Goal: Task Accomplishment & Management: Manage account settings

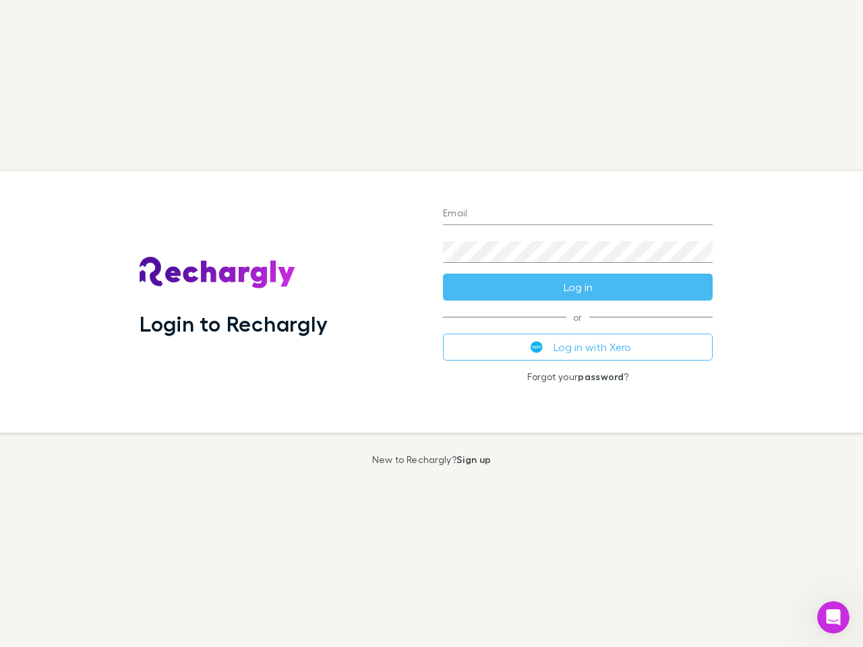
click at [431, 324] on div "Login to Rechargly" at bounding box center [280, 302] width 303 height 262
click at [578, 214] on input "Email" at bounding box center [578, 215] width 270 height 22
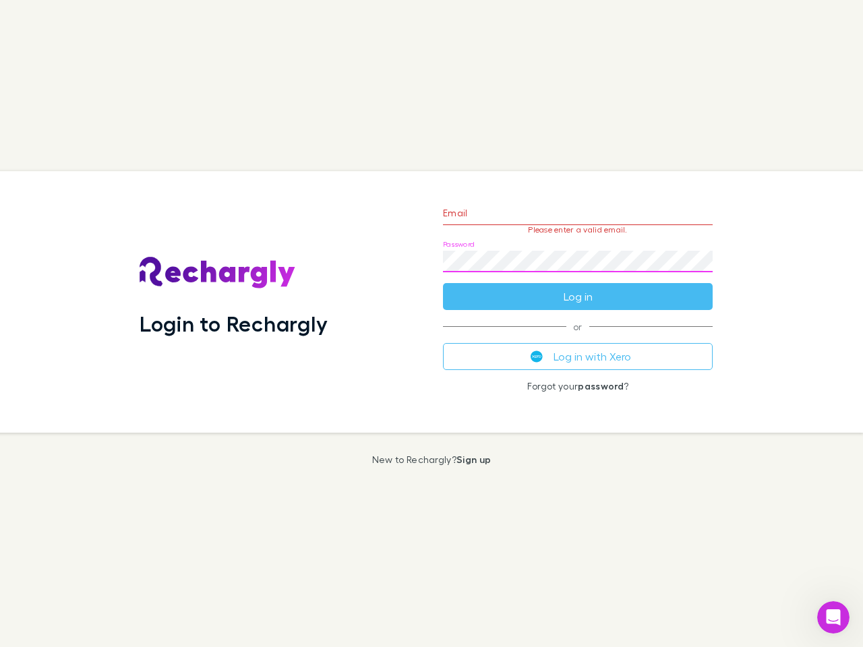
click at [578, 287] on form "Email Please enter a valid email. Password Log in" at bounding box center [578, 251] width 270 height 117
click at [578, 347] on div "Email Please enter a valid email. Password Log in or Log in with Xero Forgot yo…" at bounding box center [577, 302] width 291 height 262
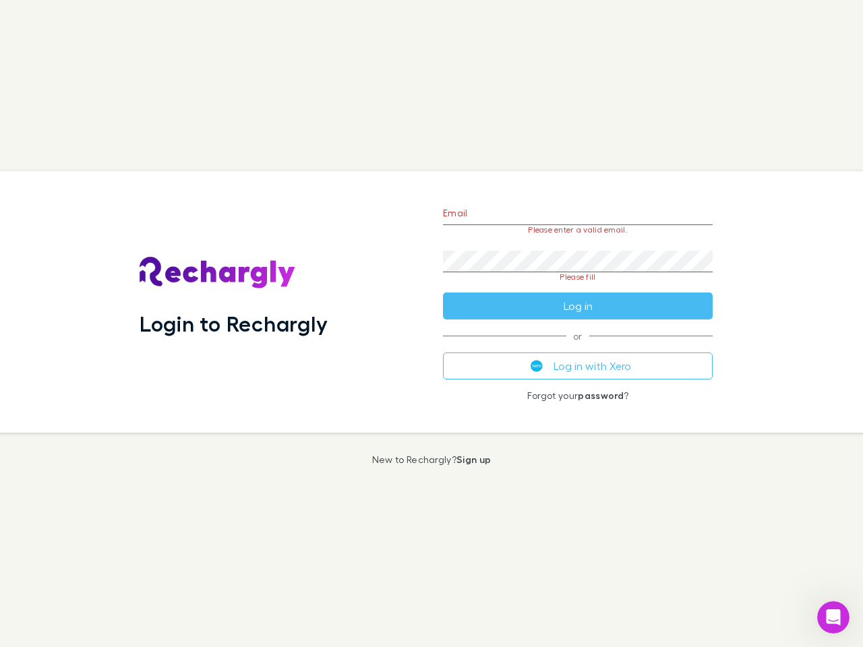
click at [833, 618] on icon "Open Intercom Messenger" at bounding box center [833, 618] width 22 height 22
